Goal: Transaction & Acquisition: Purchase product/service

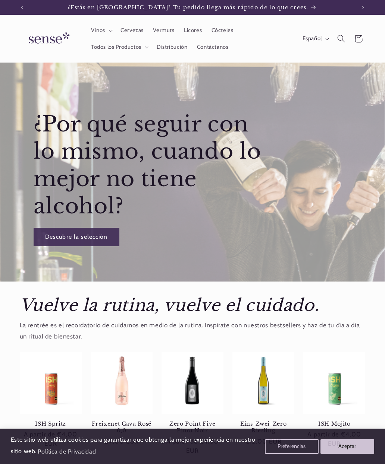
click at [102, 29] on span "Vinos" at bounding box center [98, 30] width 14 height 7
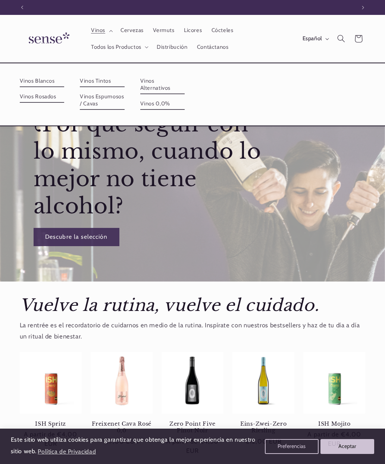
scroll to position [0, 333]
click at [124, 91] on link "Vinos Espumosos / Cavas" at bounding box center [102, 100] width 45 height 19
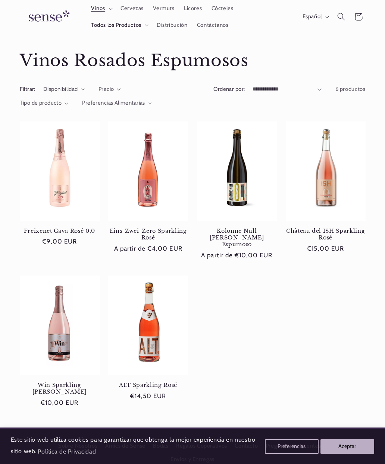
scroll to position [0, 333]
click at [101, 10] on span "Vinos" at bounding box center [98, 8] width 14 height 7
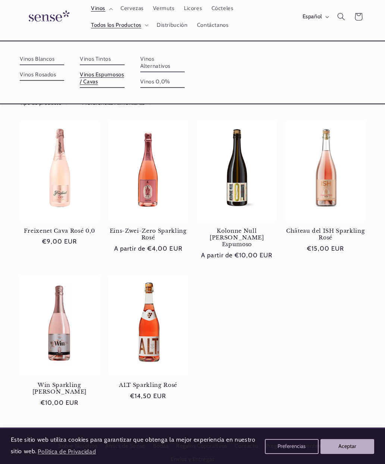
click at [105, 13] on summary "Vinos" at bounding box center [100, 8] width 29 height 16
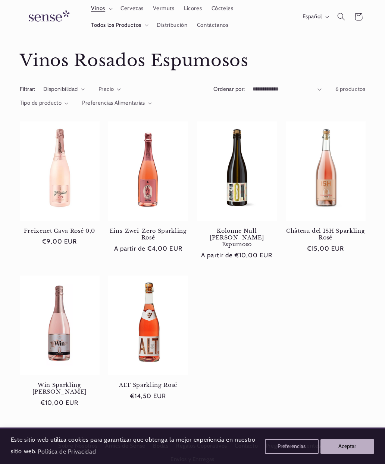
click at [111, 10] on summary "Vinos" at bounding box center [100, 8] width 29 height 16
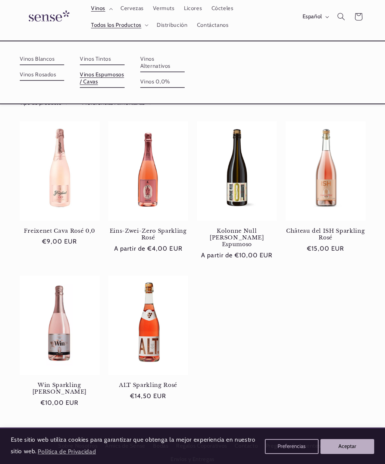
click at [134, 29] on summary "Todos los Productos" at bounding box center [119, 25] width 66 height 16
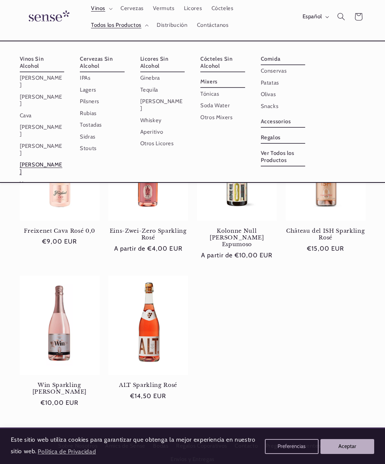
click at [57, 121] on link "[PERSON_NAME]" at bounding box center [42, 130] width 45 height 19
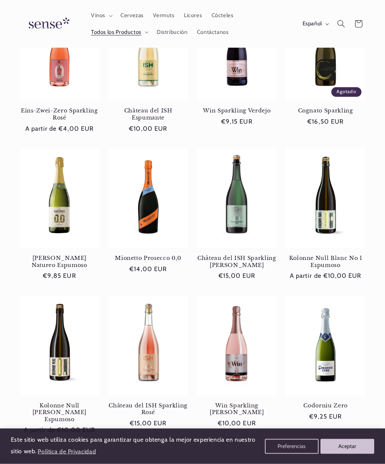
scroll to position [276, 0]
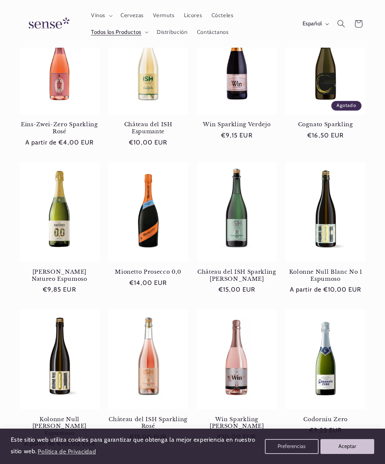
click at [351, 454] on button "Aceptar" at bounding box center [347, 446] width 54 height 15
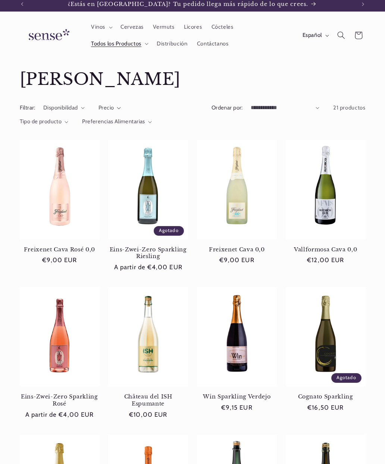
scroll to position [0, 0]
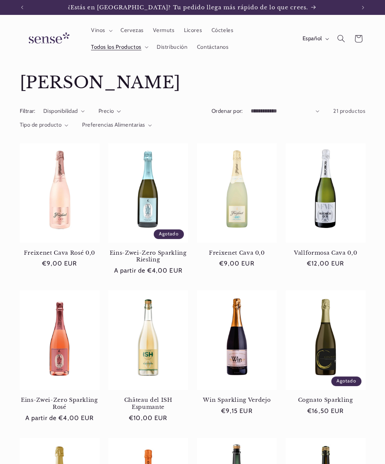
click at [57, 39] on img at bounding box center [48, 38] width 56 height 21
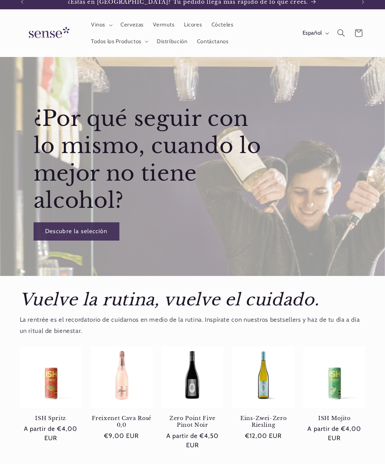
scroll to position [6, 0]
click at [134, 45] on summary "Todos los Productos" at bounding box center [119, 41] width 66 height 16
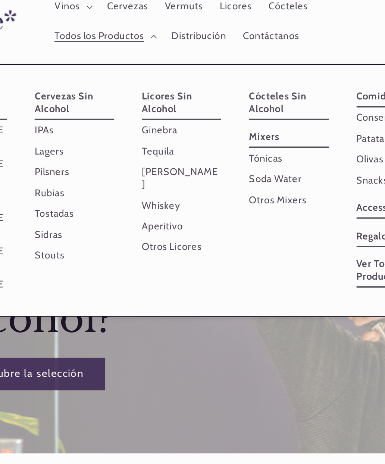
scroll to position [0, 0]
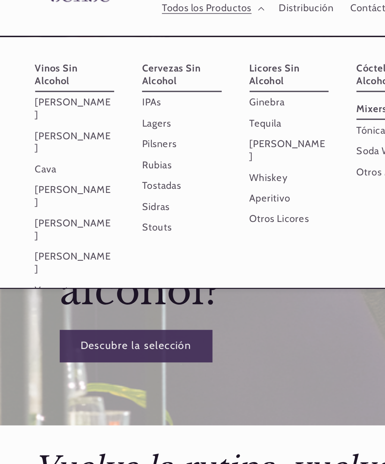
click at [80, 107] on link "Alternativos de Vino" at bounding box center [102, 97] width 45 height 19
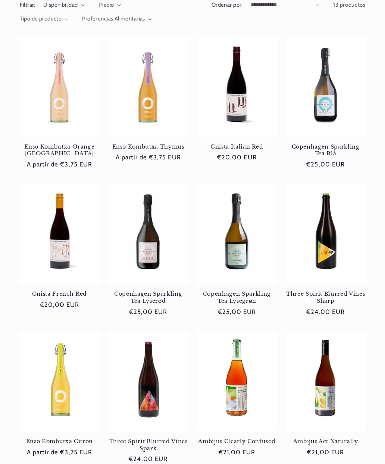
scroll to position [110, 0]
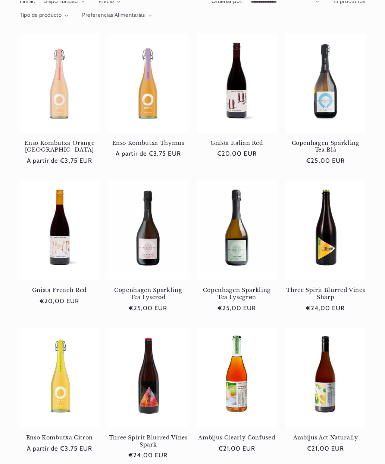
click at [241, 287] on link "Copenhagen Sparkling Tea Lysegrøn" at bounding box center [237, 294] width 80 height 14
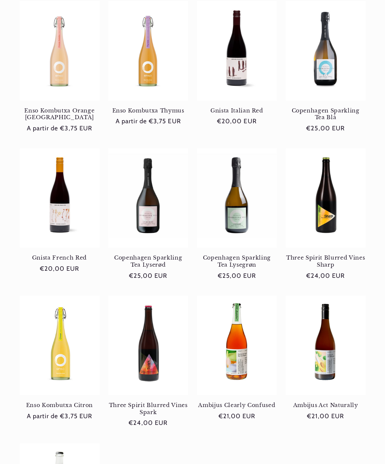
click at [142, 254] on link "Copenhagen Sparkling Tea Lyserød" at bounding box center [148, 261] width 80 height 14
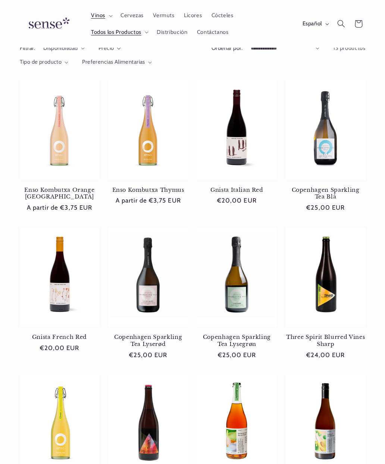
scroll to position [0, 0]
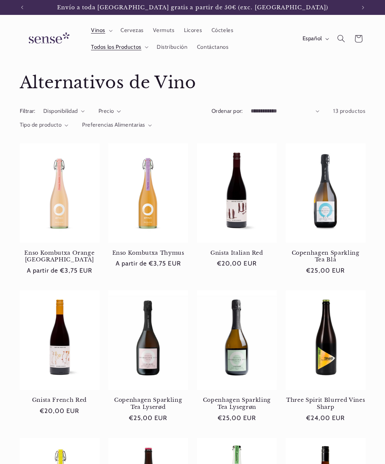
click at [104, 33] on span "Vinos" at bounding box center [98, 30] width 14 height 7
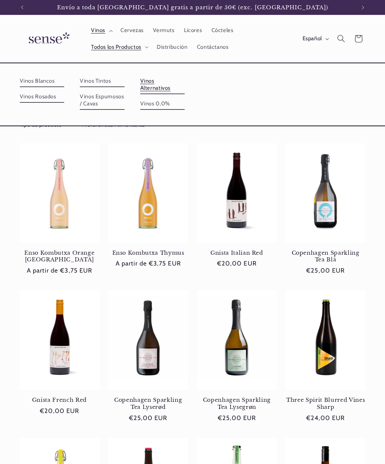
click at [124, 84] on link "Vinos Tintos" at bounding box center [102, 81] width 45 height 12
click at [358, 36] on icon at bounding box center [358, 38] width 17 height 17
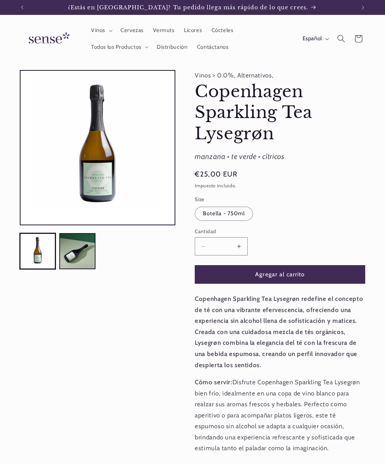
click at [241, 246] on button "Aumentar cantidad para Copenhagen Sparkling Tea Lysegrøn" at bounding box center [238, 246] width 17 height 18
click at [288, 272] on button "Agregar al carrito" at bounding box center [279, 274] width 170 height 18
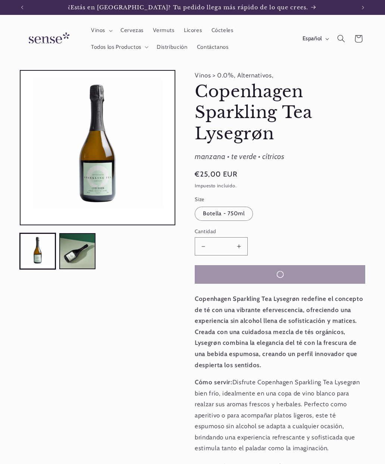
type input "*"
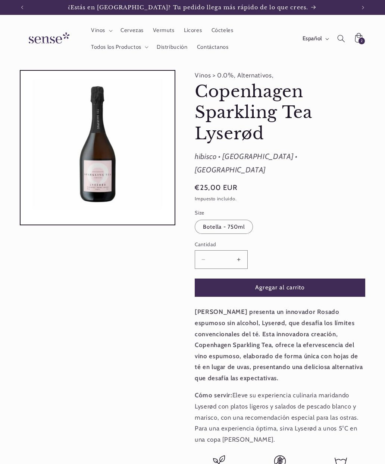
click at [244, 250] on button "Aumentar cantidad para Copenhagen Sparkling Tea Lyserød" at bounding box center [238, 259] width 17 height 18
click at [275, 279] on button "Agregar al carrito" at bounding box center [279, 288] width 170 height 18
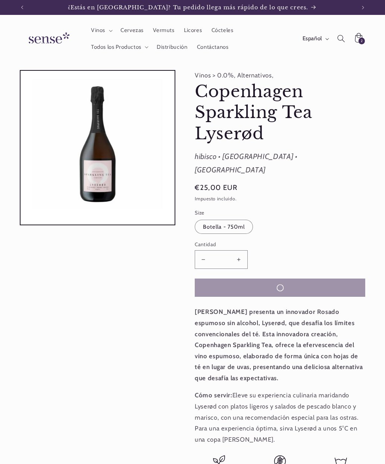
type input "*"
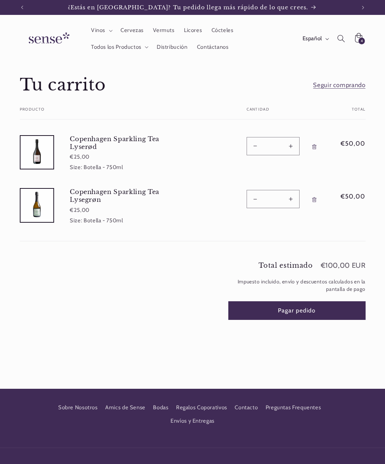
click at [240, 308] on button "Pagar pedido" at bounding box center [296, 310] width 137 height 18
